Goal: Task Accomplishment & Management: Manage account settings

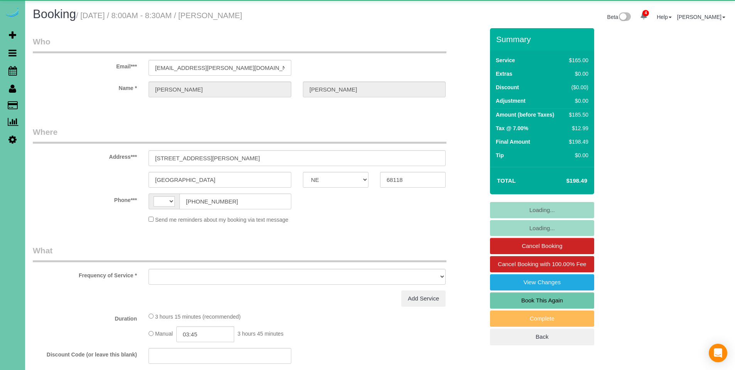
select select "NE"
select select "string:[GEOGRAPHIC_DATA]"
select select "object:901"
select select "string:fspay-6f9204da-94bd-4097-b7e1-2112e287d150"
select select "NE"
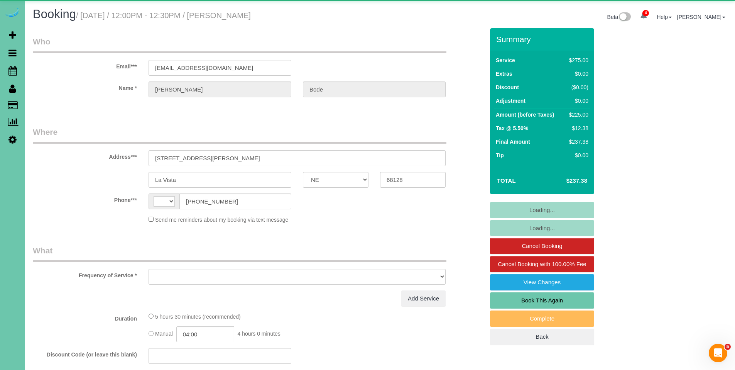
select select "string:US"
select select "object:704"
select select "string:fspay-4596cb73-7af3-46b2-b6ff-91e4e582b3a0"
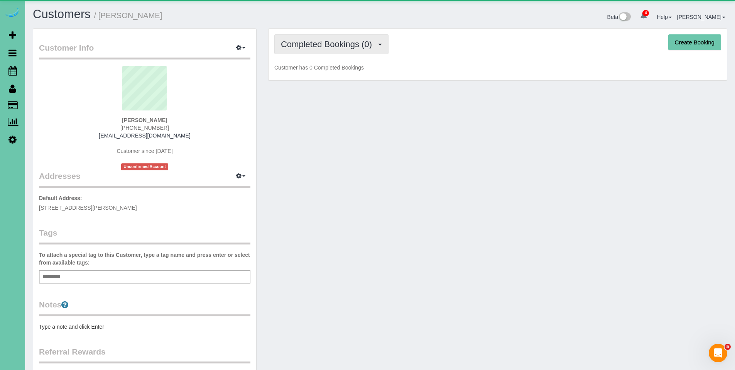
click at [309, 43] on span "Completed Bookings (0)" at bounding box center [328, 44] width 95 height 10
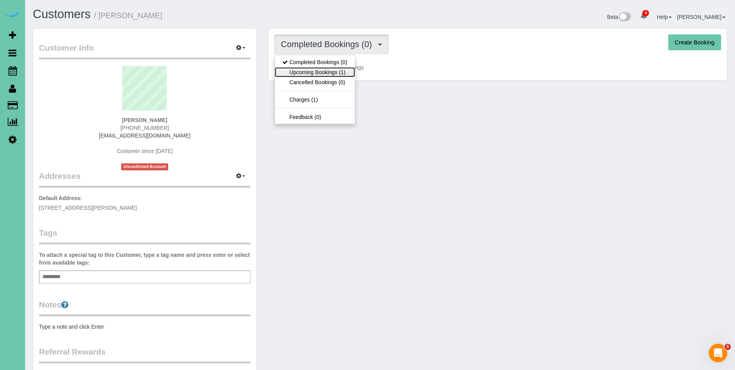
click at [310, 67] on link "Upcoming Bookings (1)" at bounding box center [315, 72] width 80 height 10
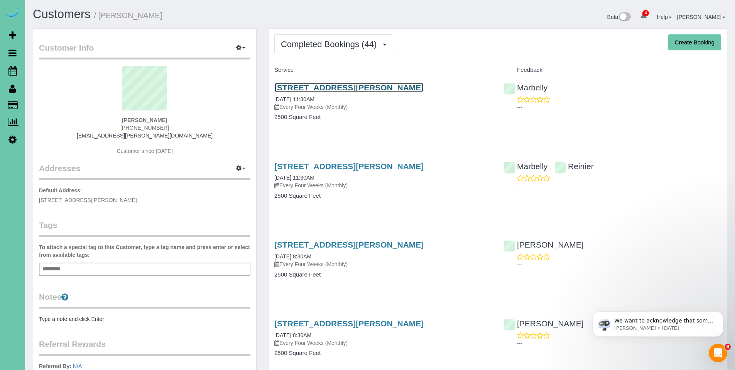
click at [334, 87] on link "[STREET_ADDRESS][PERSON_NAME]" at bounding box center [348, 87] width 149 height 9
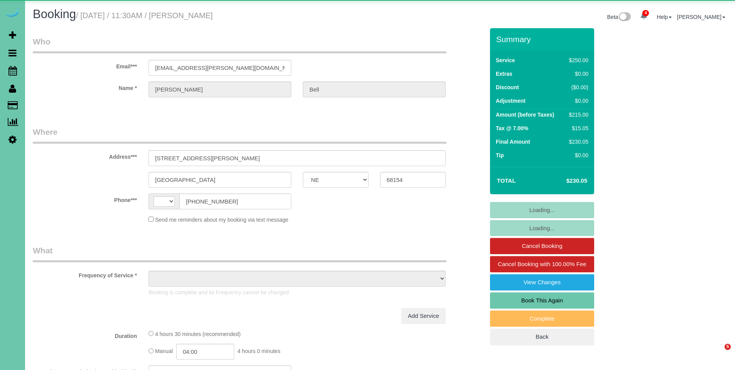
select select "NE"
select select "string:[GEOGRAPHIC_DATA]"
select select "object:681"
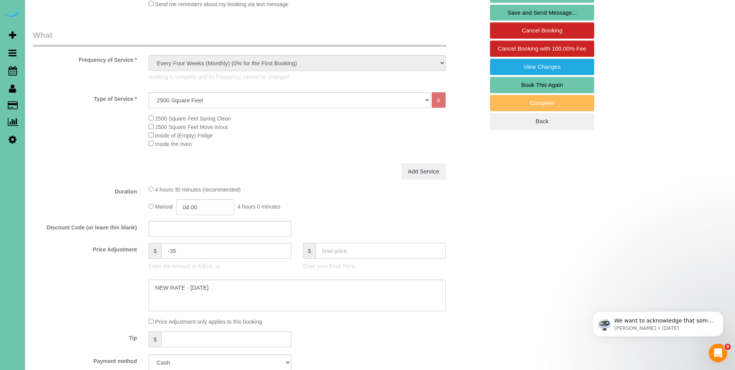
click at [370, 248] on input "text" at bounding box center [381, 251] width 130 height 16
type input "230"
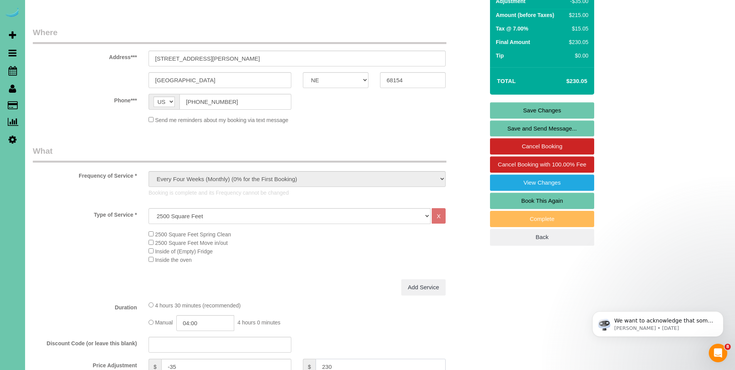
type input "-35.05"
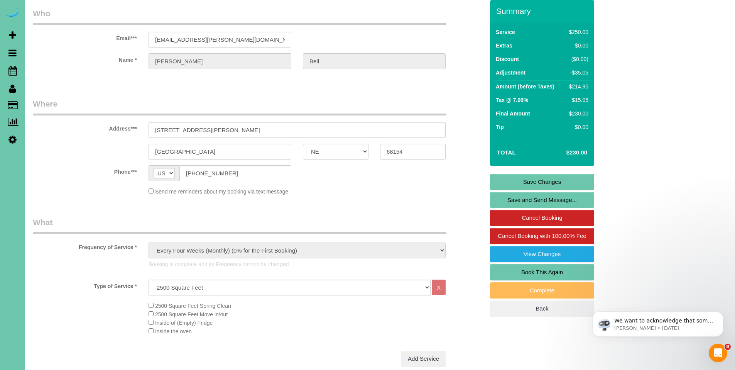
scroll to position [0, 0]
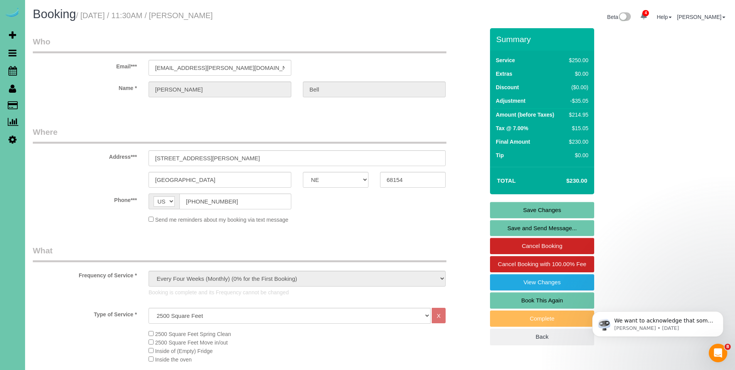
click at [532, 210] on link "Save Changes" at bounding box center [542, 210] width 104 height 16
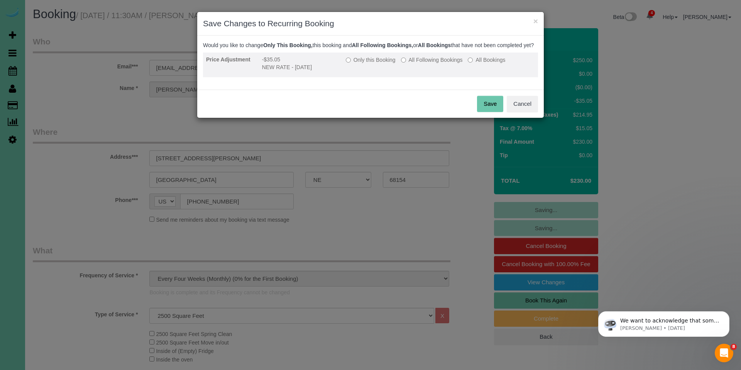
click at [357, 64] on label "Only this Booking" at bounding box center [371, 60] width 50 height 8
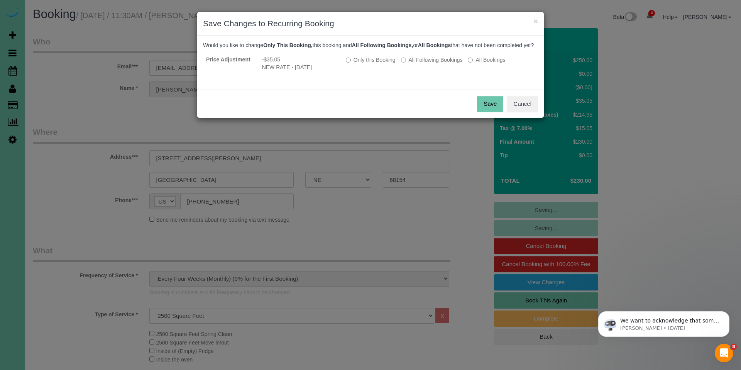
click at [484, 112] on button "Save" at bounding box center [490, 104] width 26 height 16
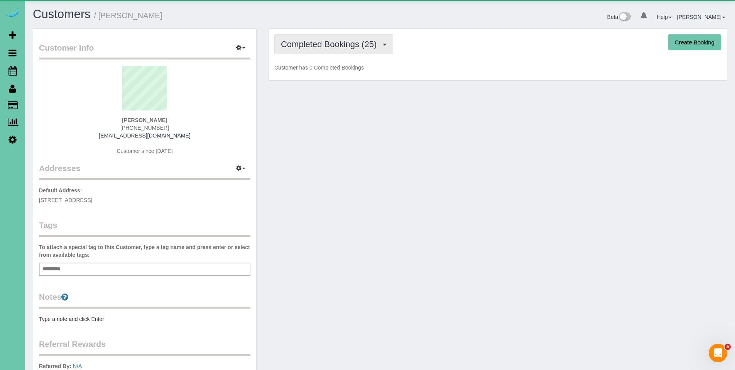
click at [321, 51] on button "Completed Bookings (25)" at bounding box center [333, 44] width 119 height 20
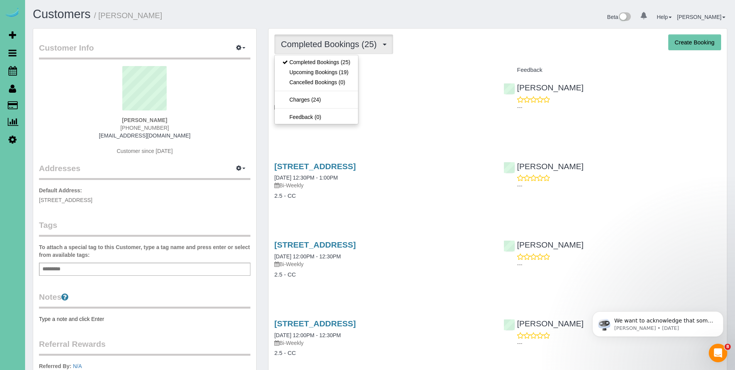
click at [434, 52] on div "Completed Bookings (25) Completed Bookings (25) Upcoming Bookings (19) Cancelle…" at bounding box center [497, 44] width 447 height 20
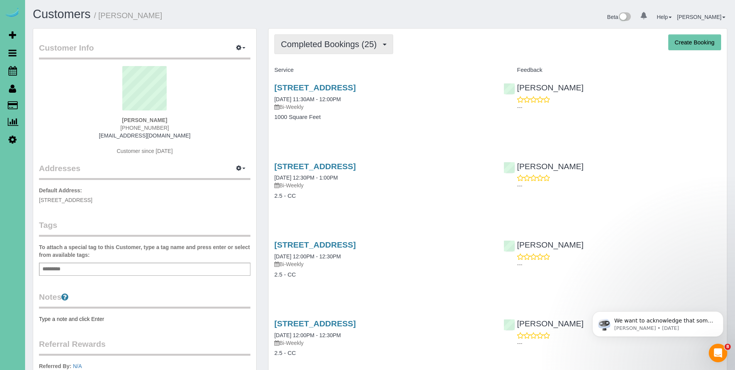
click at [316, 44] on span "Completed Bookings (25)" at bounding box center [331, 44] width 100 height 10
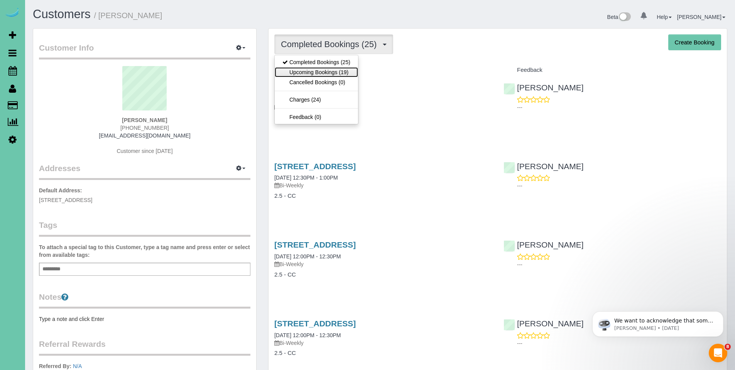
click at [315, 68] on link "Upcoming Bookings (19)" at bounding box center [316, 72] width 83 height 10
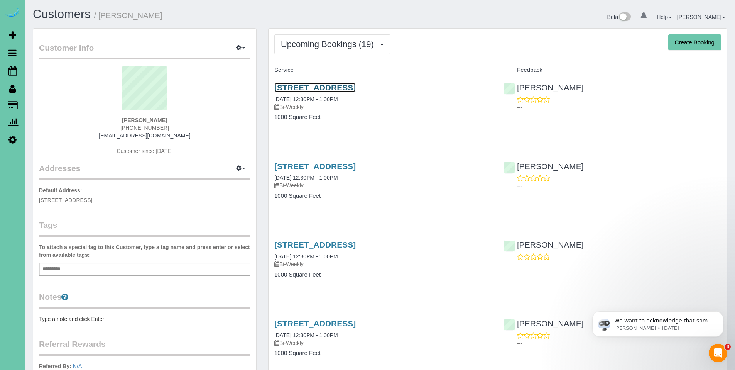
click at [348, 86] on link "4703 N 85th St, Omaha, NE 68134" at bounding box center [314, 87] width 81 height 9
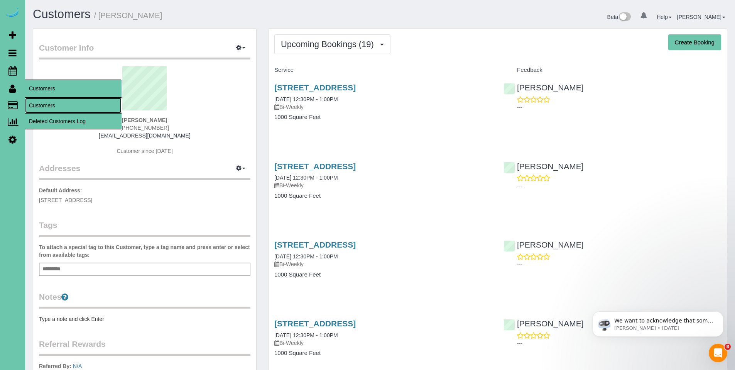
click at [37, 103] on link "Customers" at bounding box center [73, 105] width 96 height 15
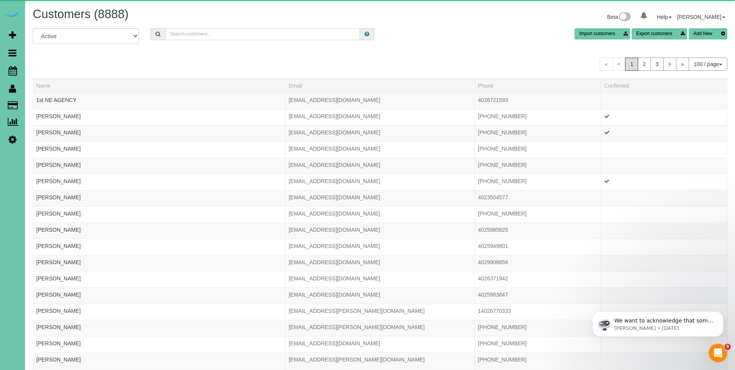
click at [201, 30] on input "text" at bounding box center [262, 34] width 195 height 12
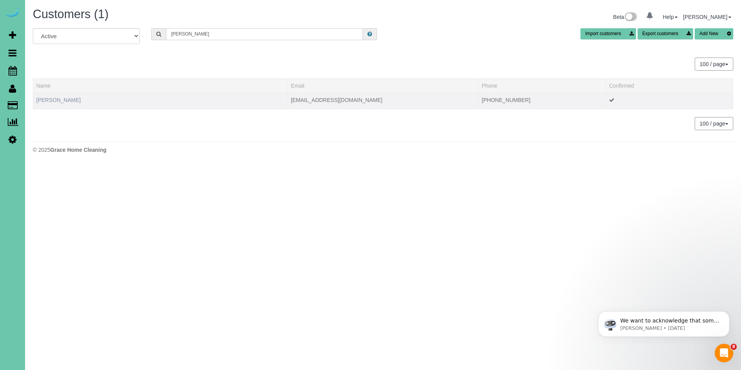
type input "ray williams"
click at [61, 100] on link "Ray Williams" at bounding box center [58, 100] width 44 height 6
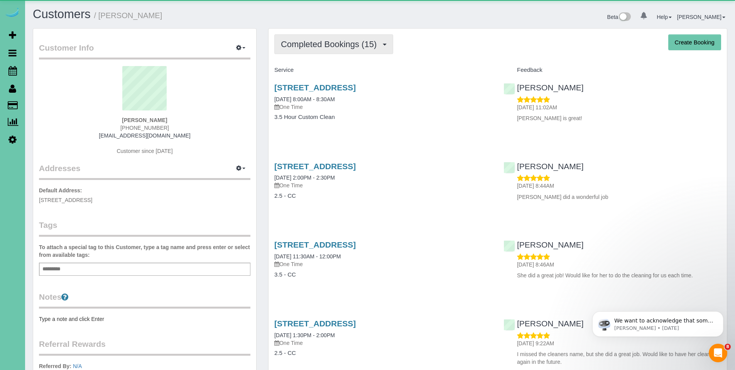
click at [340, 42] on span "Completed Bookings (15)" at bounding box center [331, 44] width 100 height 10
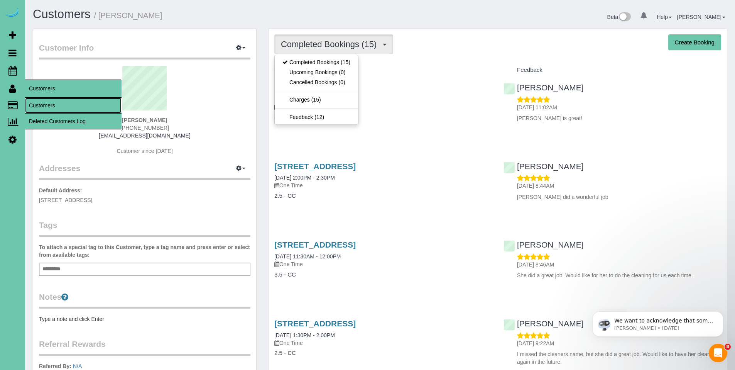
click at [50, 104] on link "Customers" at bounding box center [73, 105] width 96 height 15
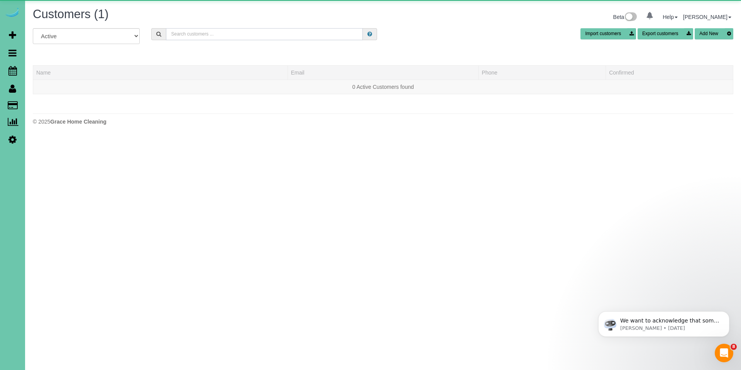
click at [186, 30] on input "text" at bounding box center [264, 34] width 197 height 12
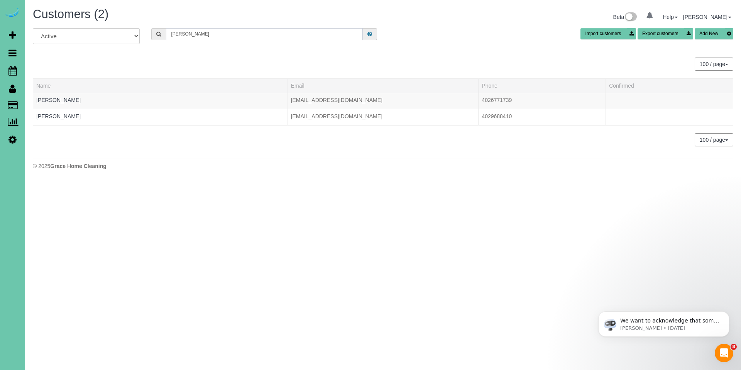
drag, startPoint x: 198, startPoint y: 36, endPoint x: 163, endPoint y: 35, distance: 34.4
click at [163, 35] on div "jordan G" at bounding box center [264, 34] width 226 height 12
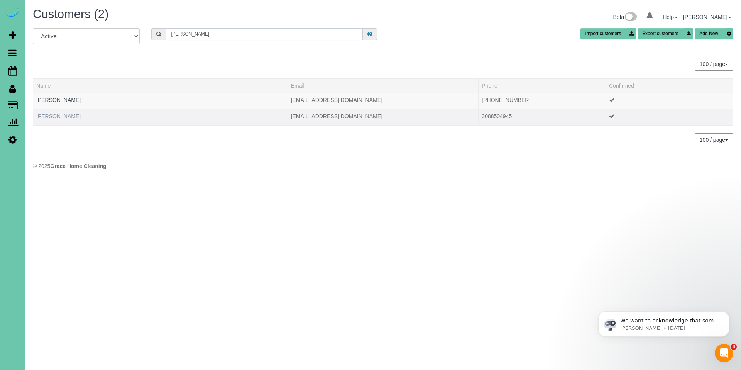
type input "Jordan L"
click at [59, 115] on link "Jordan Liske" at bounding box center [58, 116] width 44 height 6
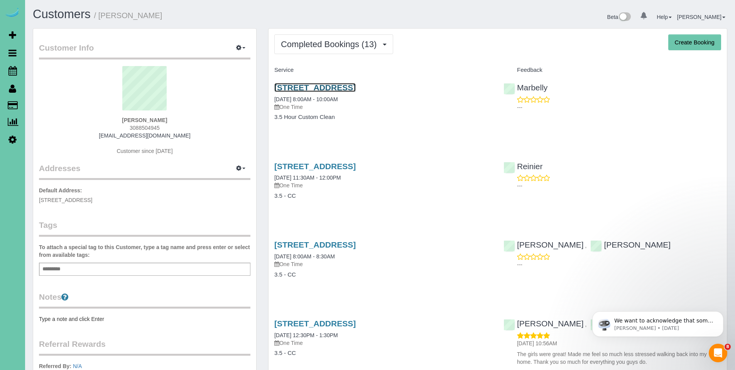
click at [312, 87] on link "9815 Pintail Dr, Papillion, NE 68046" at bounding box center [314, 87] width 81 height 9
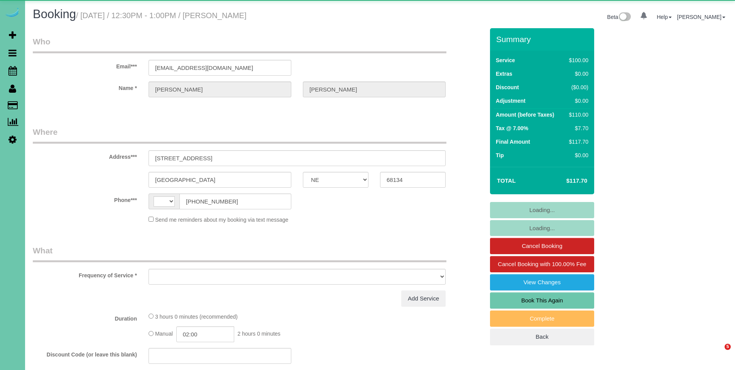
select select "NE"
select select "string:[GEOGRAPHIC_DATA]"
select select "object:636"
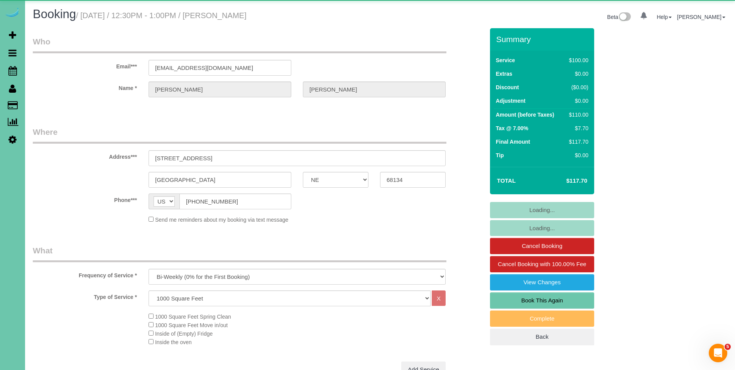
select select "number:36"
select select "number:41"
select select "object:896"
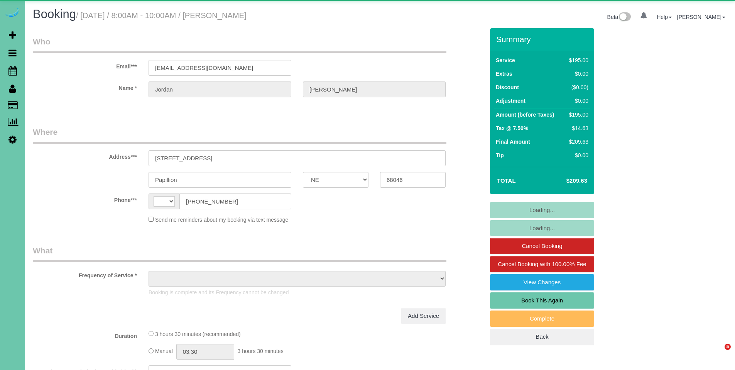
select select "NE"
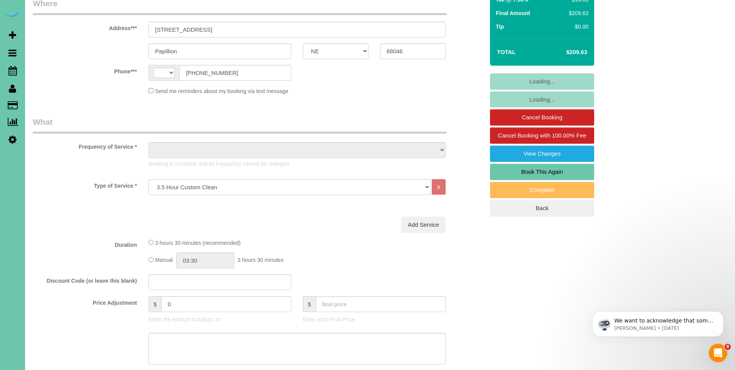
select select "string:[GEOGRAPHIC_DATA]"
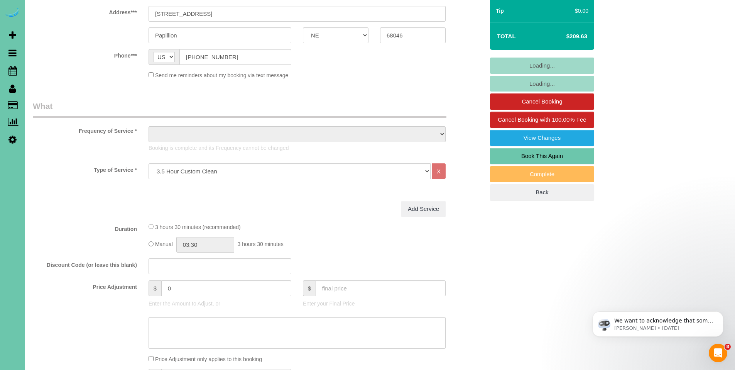
select select "object:641"
select select "number:34"
select select "number:41"
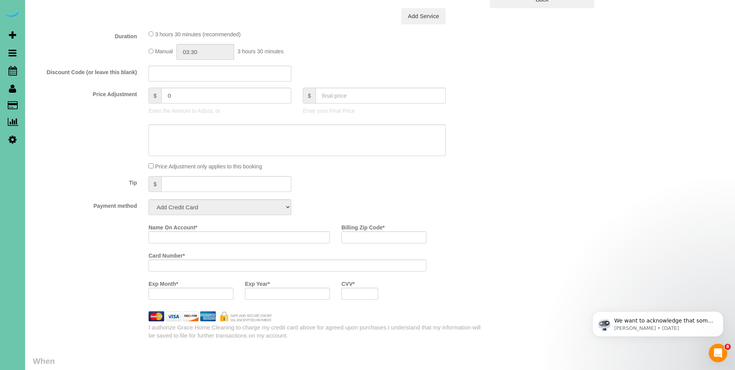
select select "spot1"
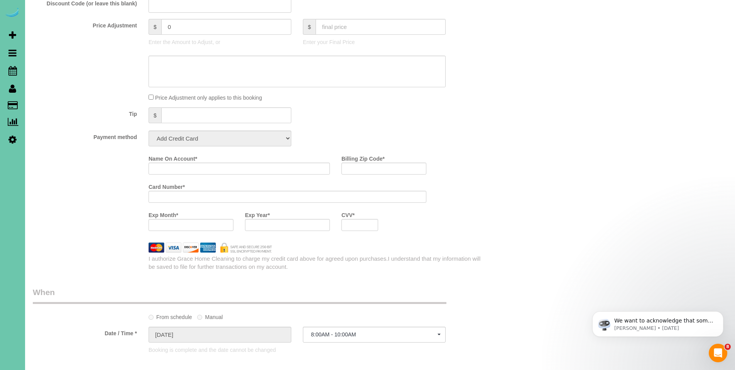
select select "object:894"
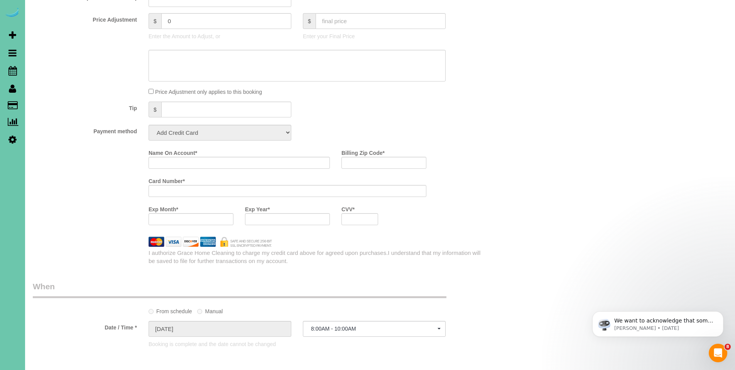
select select "string:fspay-c043e86e-368c-4a7f-9204-f9034ffac191"
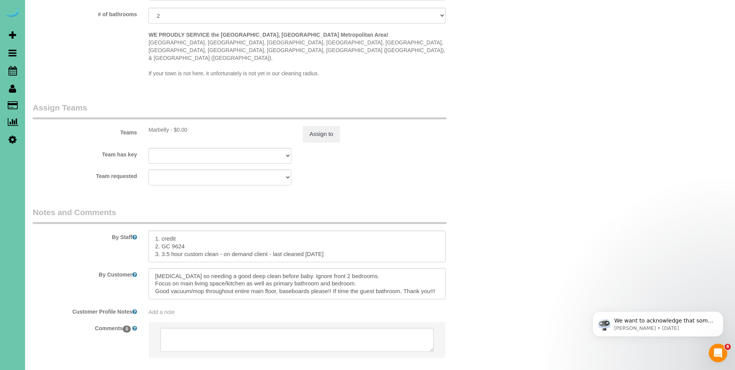
scroll to position [705, 0]
click at [267, 230] on textarea at bounding box center [297, 246] width 297 height 32
click at [212, 239] on textarea at bounding box center [297, 246] width 297 height 32
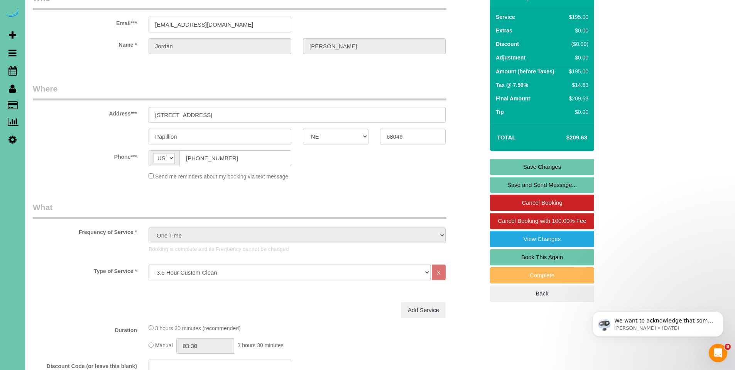
scroll to position [0, 0]
